Goal: Information Seeking & Learning: Learn about a topic

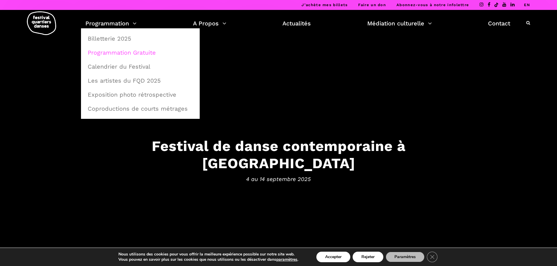
click at [107, 50] on link "Programmation Gratuite" at bounding box center [140, 52] width 112 height 13
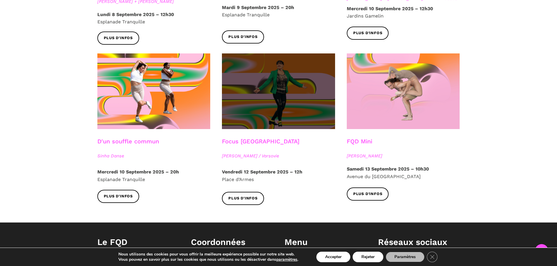
scroll to position [639, 0]
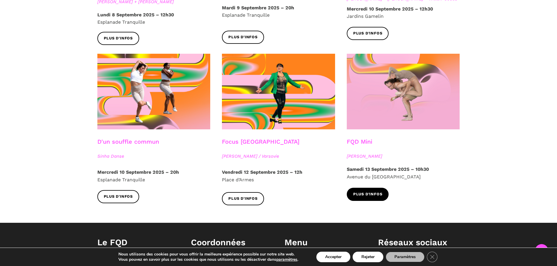
click at [374, 192] on span "Plus d'infos" at bounding box center [367, 195] width 29 height 6
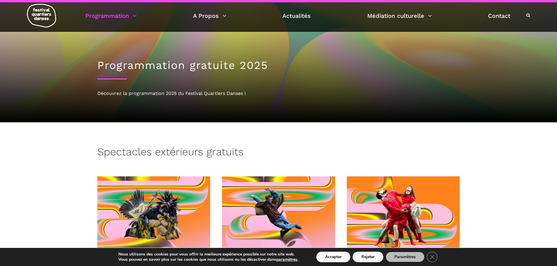
scroll to position [0, 0]
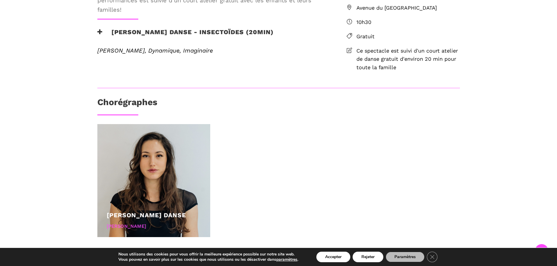
scroll to position [204, 0]
